Goal: Navigation & Orientation: Understand site structure

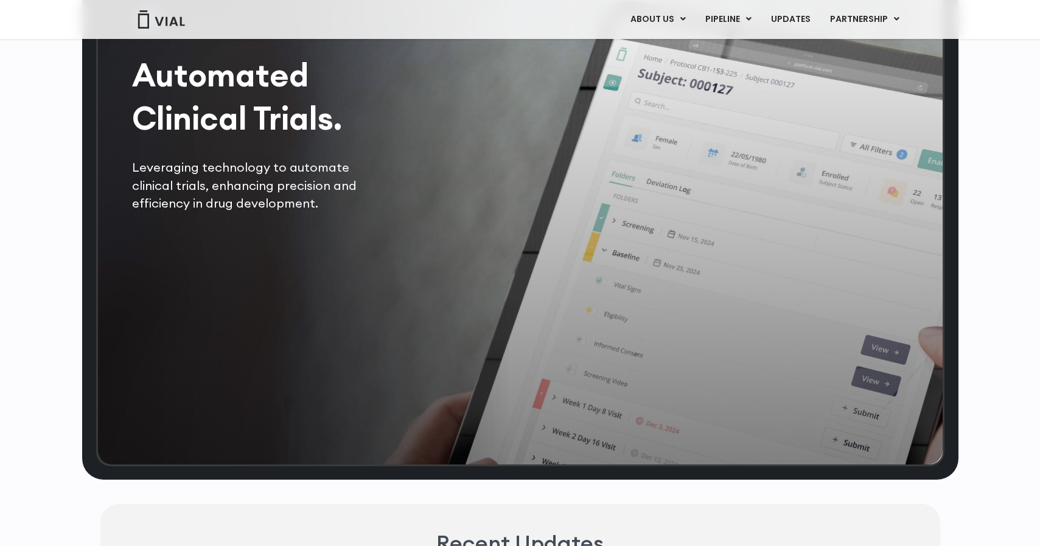
scroll to position [2457, 0]
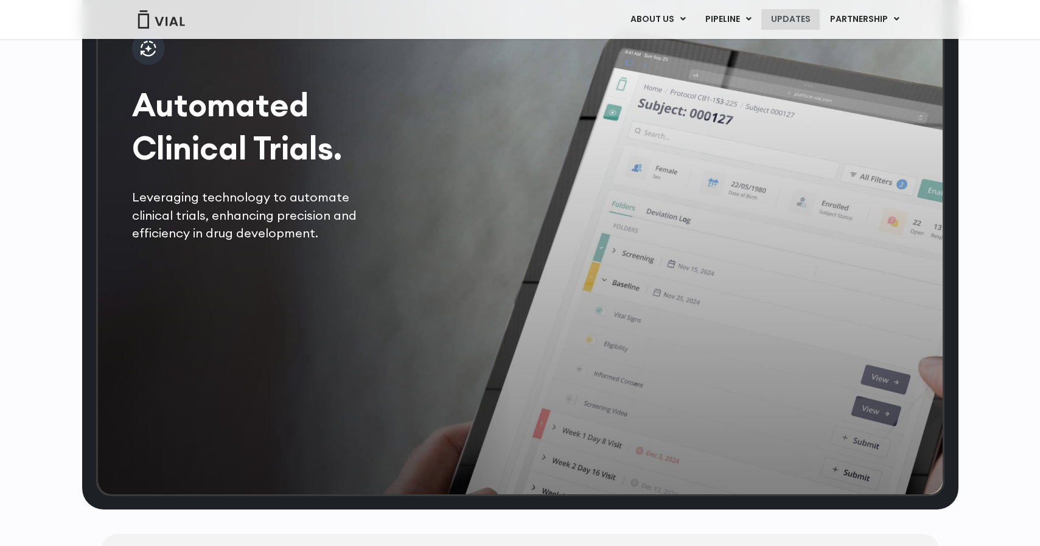
click at [799, 18] on link "UPDATES" at bounding box center [790, 19] width 58 height 21
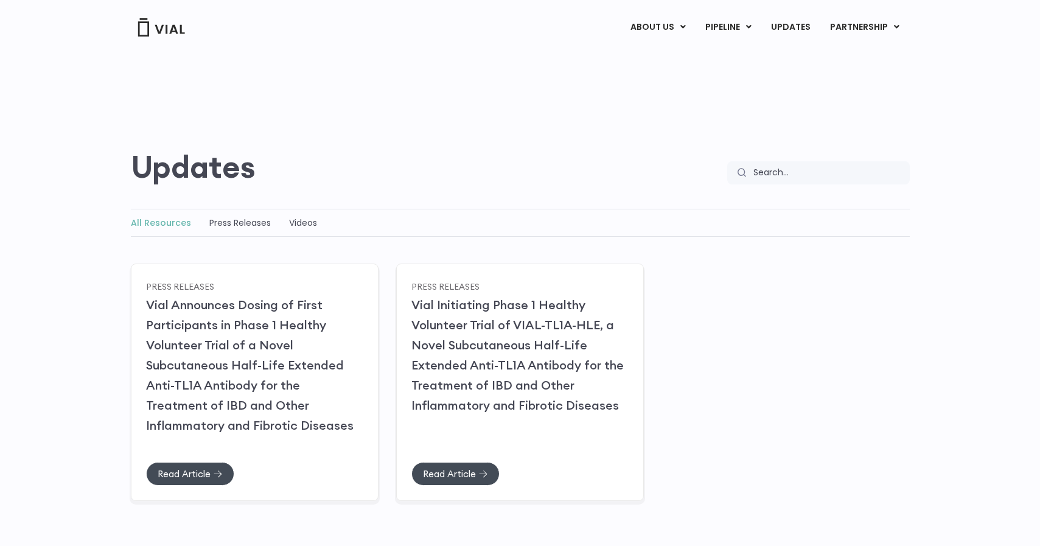
scroll to position [131, 0]
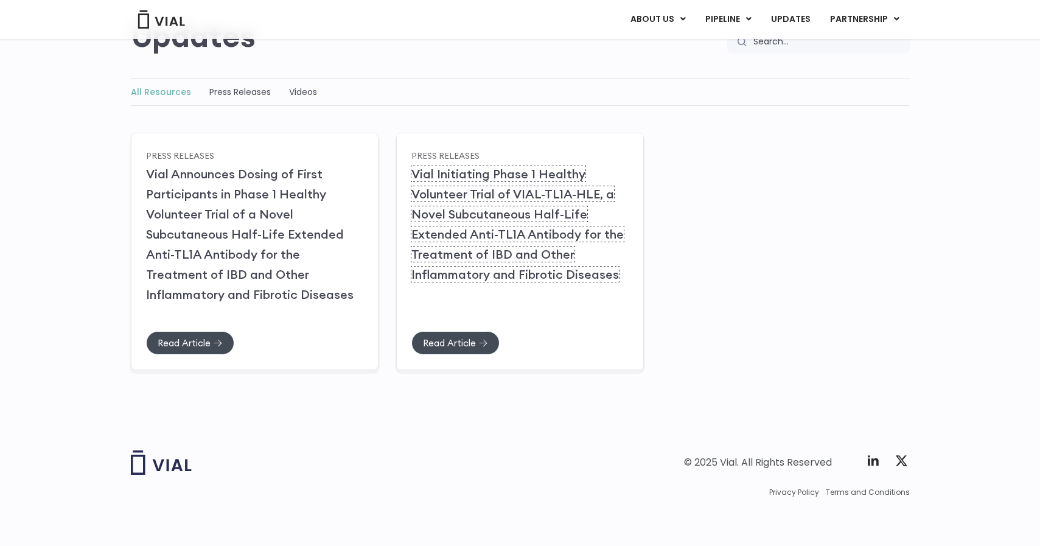
click at [533, 175] on link "Vial Initiating Phase 1 Healthy Volunteer Trial of VIAL-TL1A-HLE, a Novel Subcu…" at bounding box center [517, 224] width 212 height 116
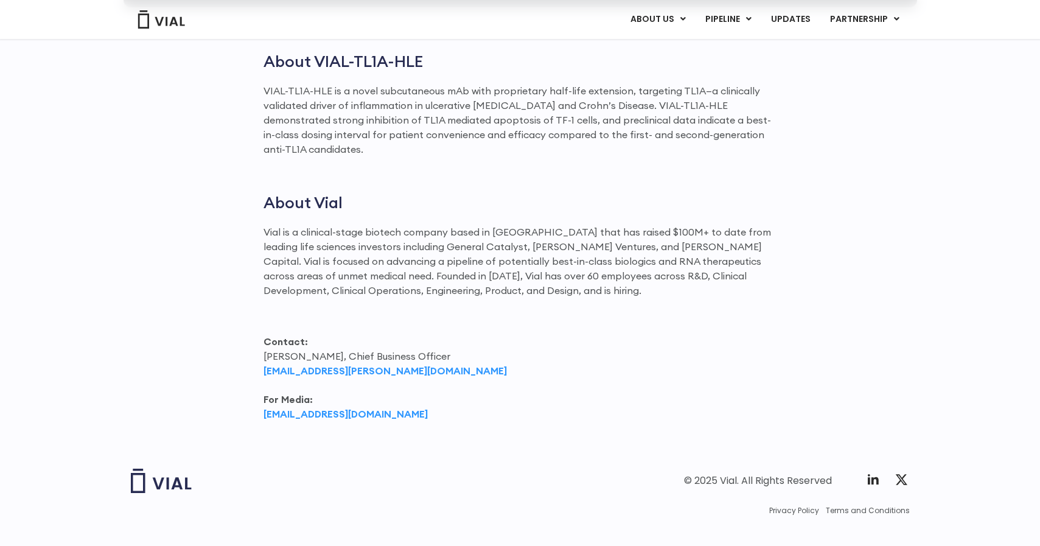
scroll to position [1795, 0]
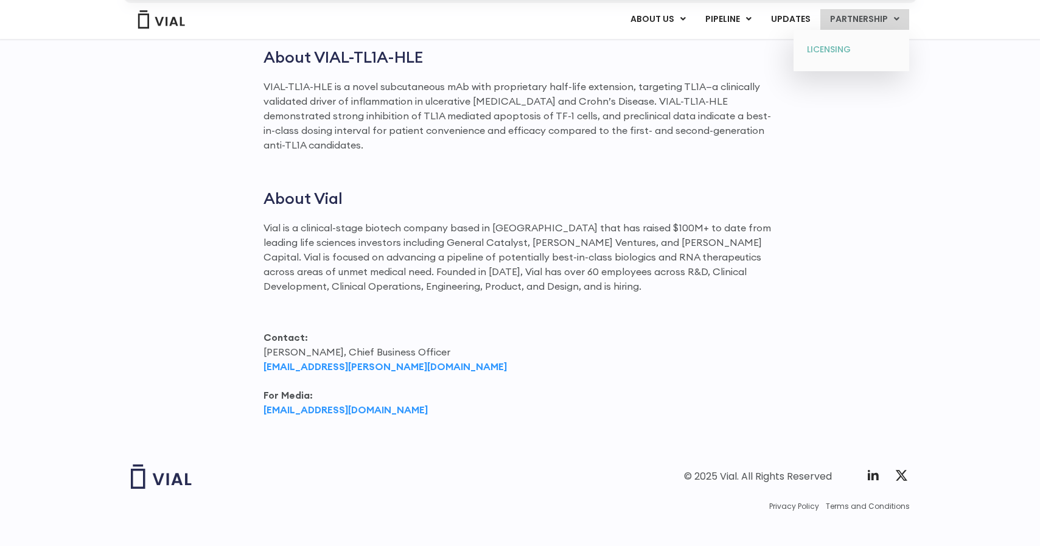
click at [840, 49] on link "LICENSING" at bounding box center [851, 49] width 106 height 19
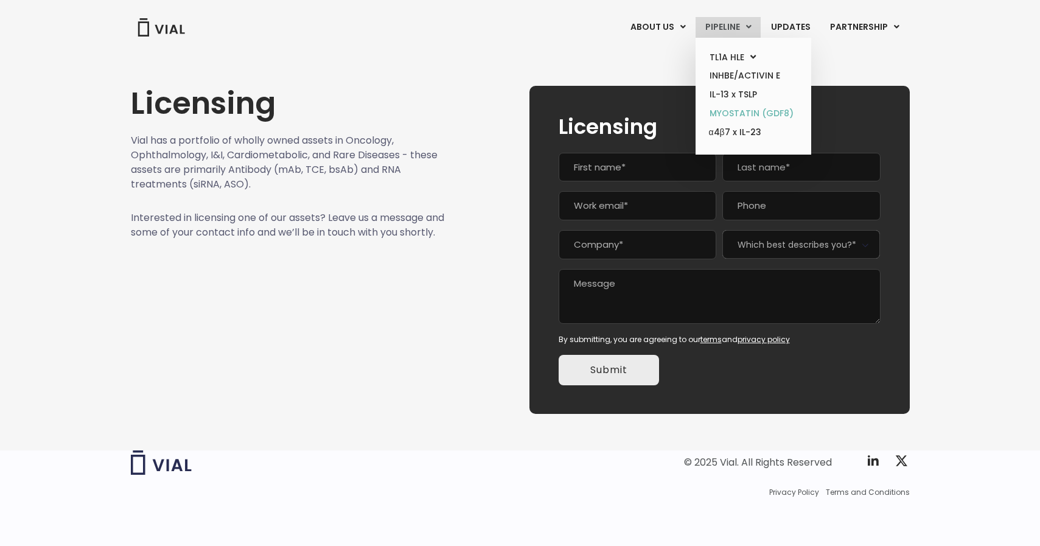
click at [732, 112] on link "MYOSTATIN (GDF8)" at bounding box center [753, 113] width 106 height 19
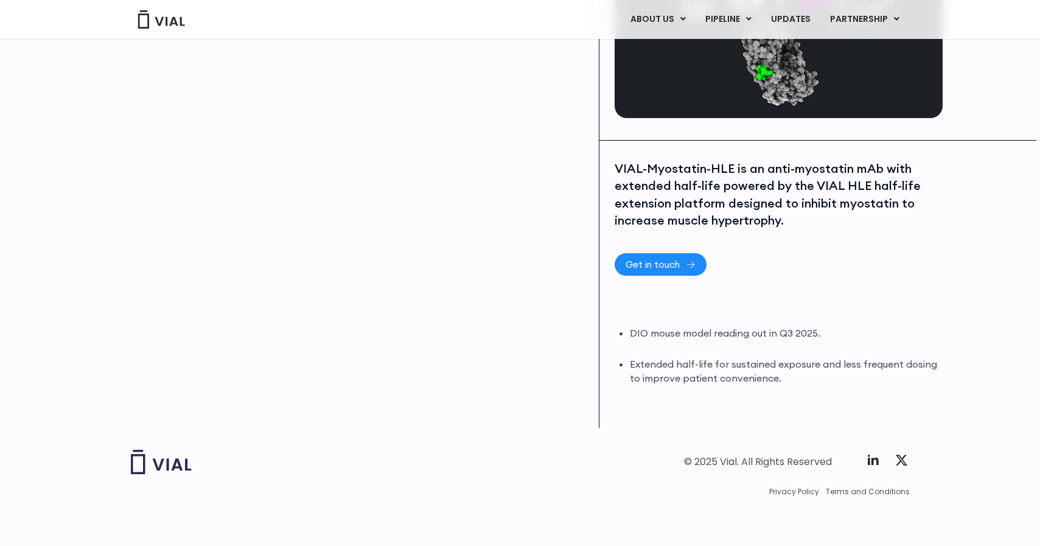
click at [654, 270] on link "Get in touch" at bounding box center [660, 264] width 92 height 23
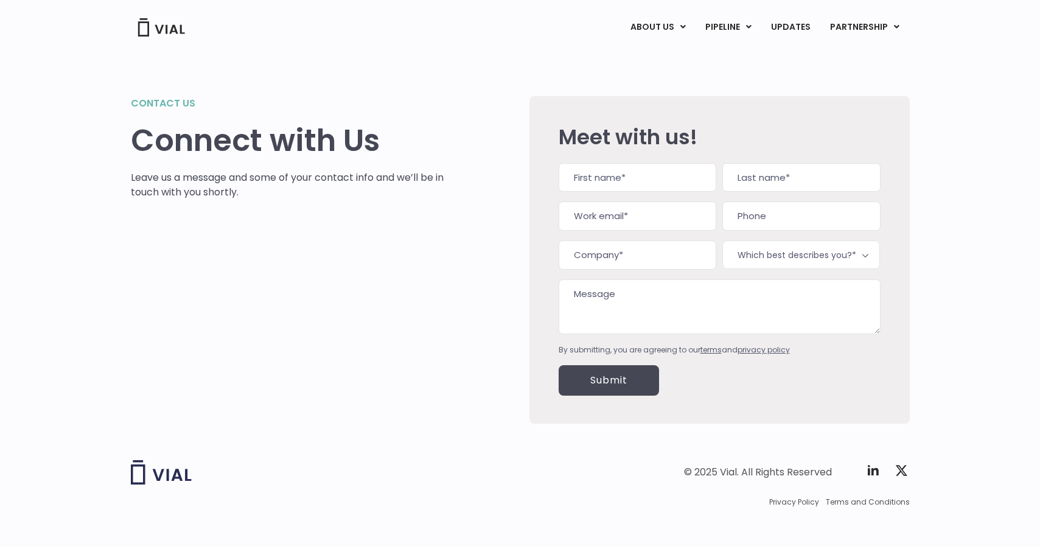
click at [173, 27] on img at bounding box center [161, 27] width 49 height 18
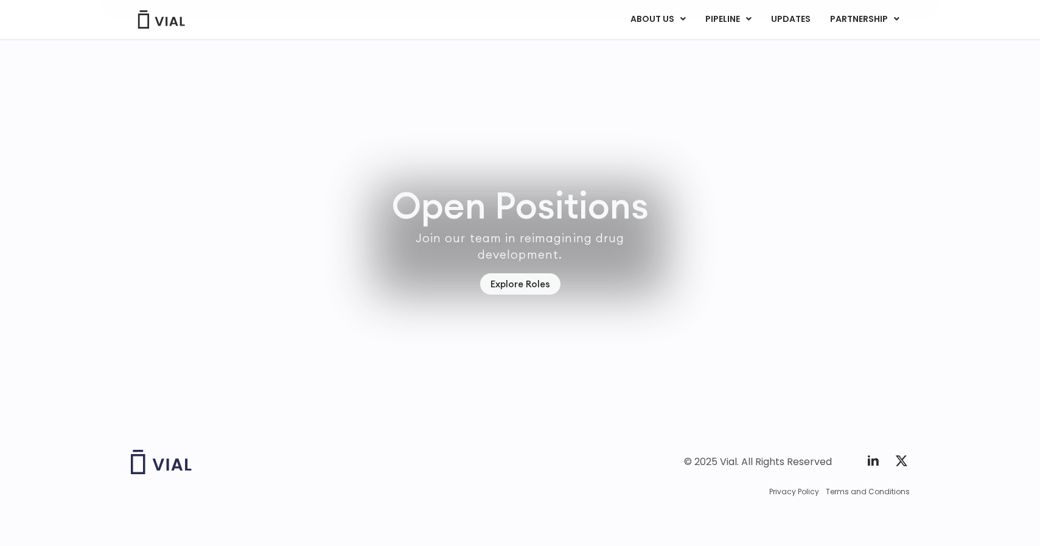
scroll to position [3457, 0]
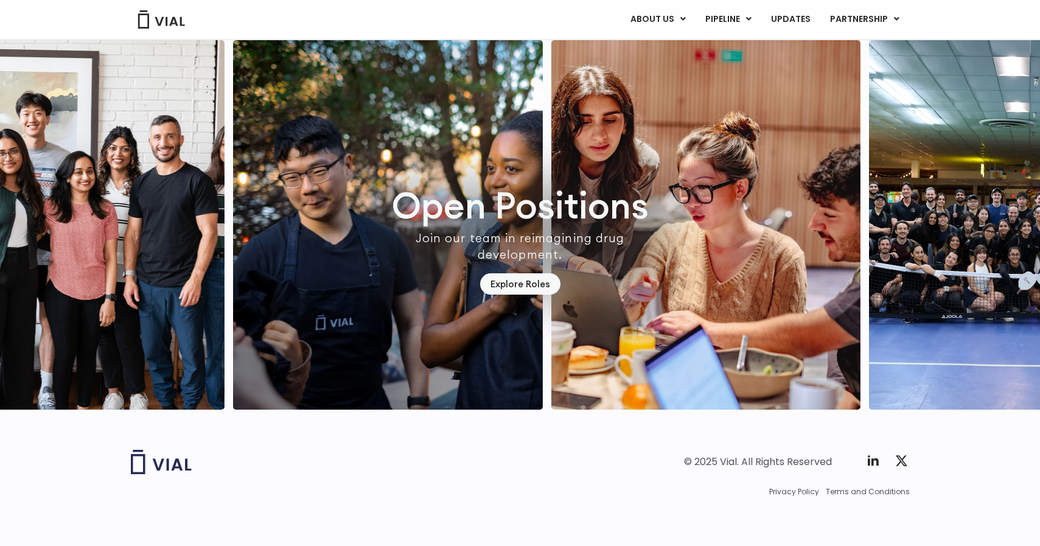
click at [886, 170] on img "3 / 7" at bounding box center [1023, 224] width 309 height 369
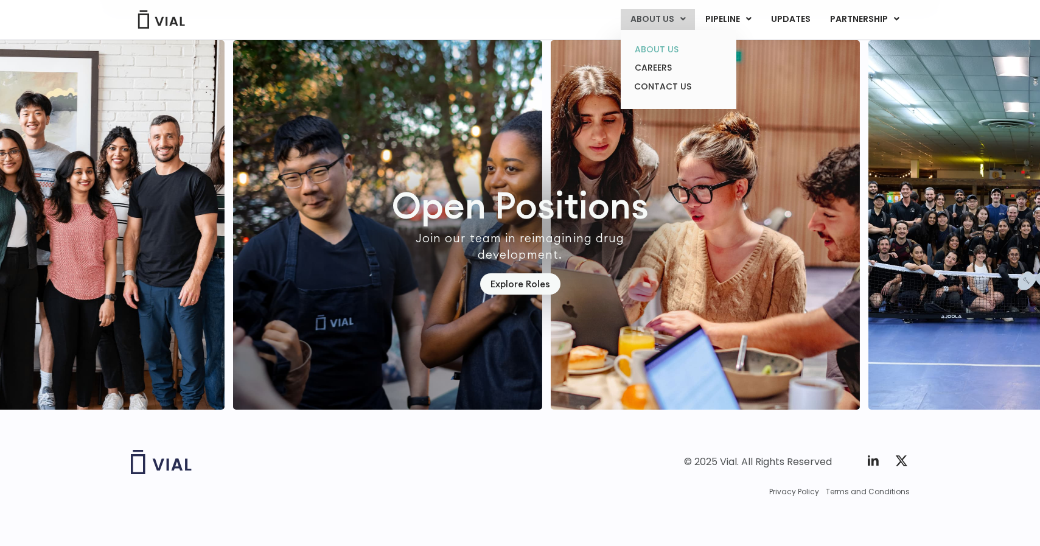
click at [672, 45] on link "ABOUT US" at bounding box center [678, 49] width 106 height 19
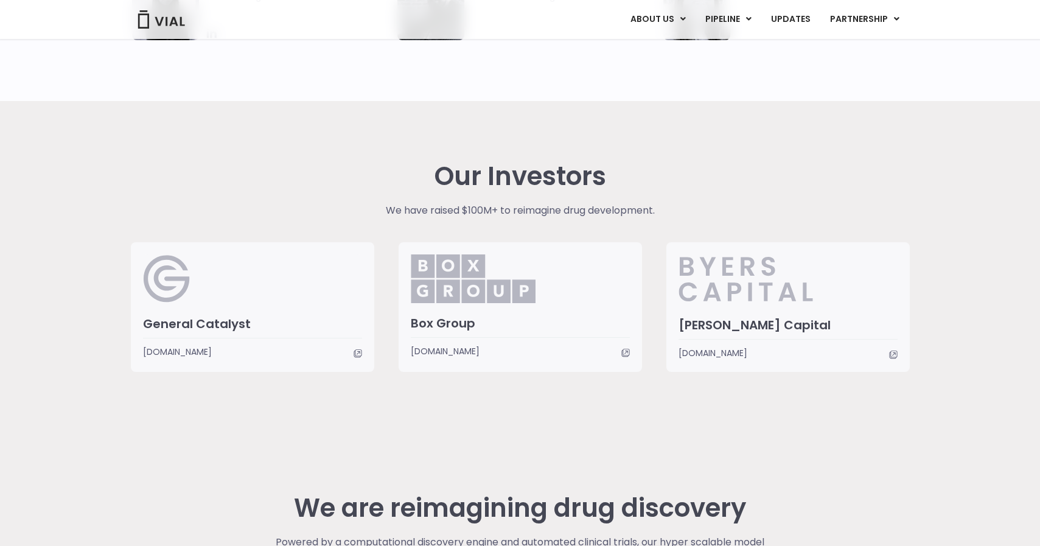
scroll to position [2804, 0]
click at [670, 159] on div "Our Investors We have raised $100M+ to reimagine drug development. General Cata…" at bounding box center [520, 268] width 797 height 332
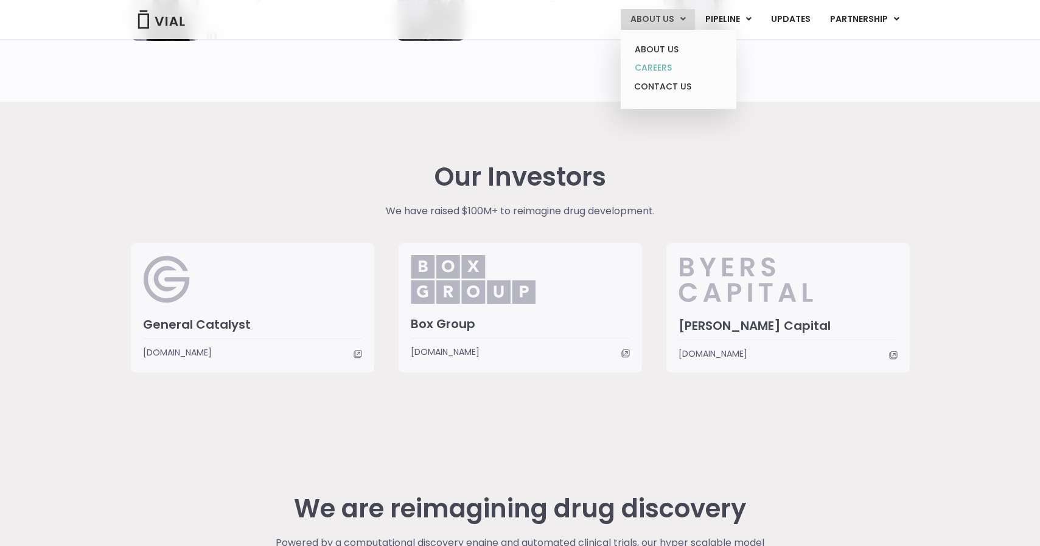
click at [677, 67] on link "CAREERS" at bounding box center [678, 67] width 106 height 19
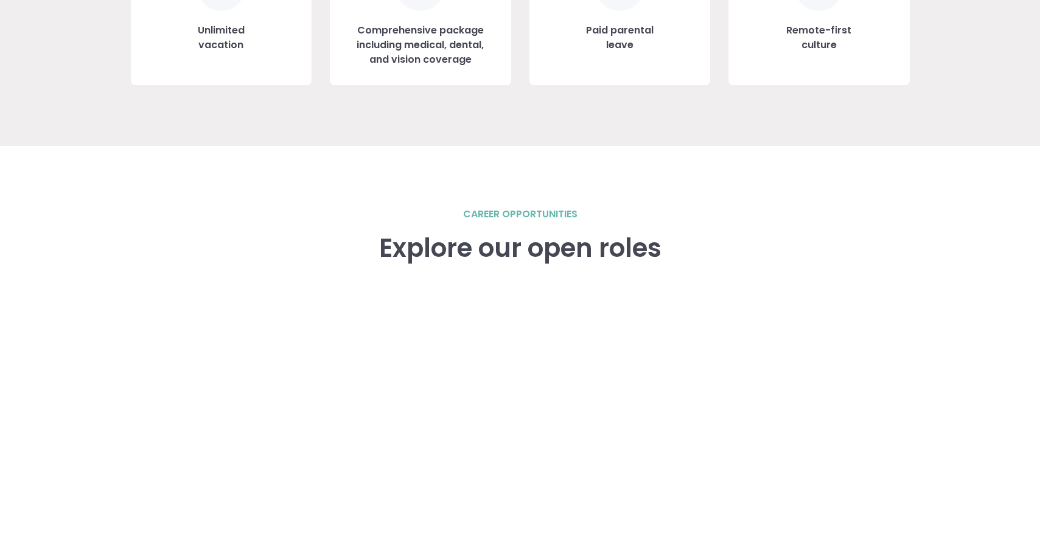
scroll to position [1838, 0]
